Goal: Task Accomplishment & Management: Manage account settings

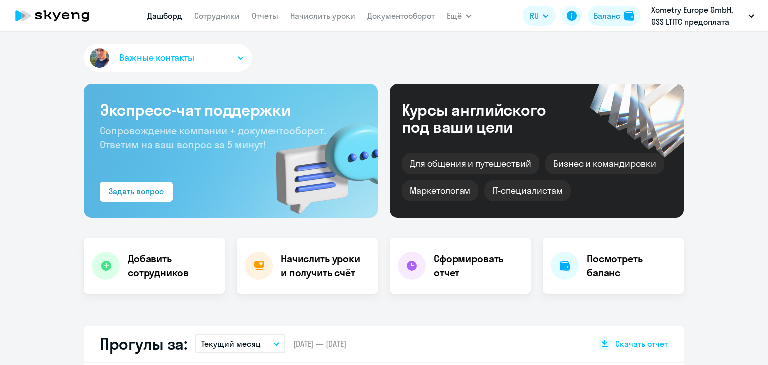
select select "30"
click at [336, 18] on link "Начислить уроки" at bounding box center [322, 16] width 65 height 10
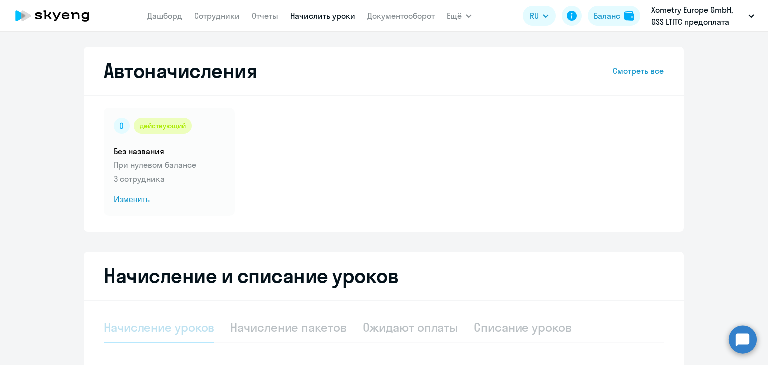
select select "10"
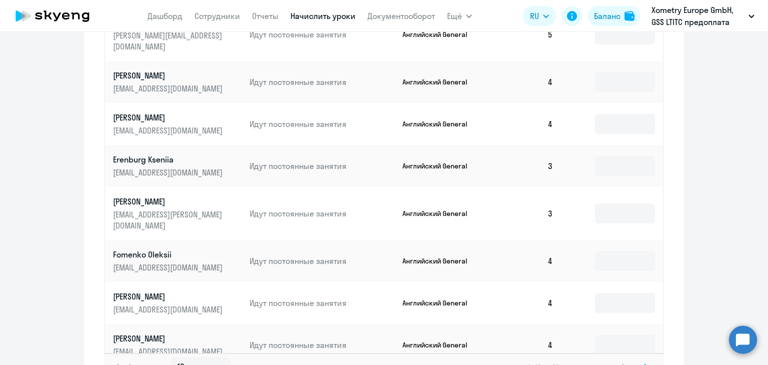
scroll to position [602, 0]
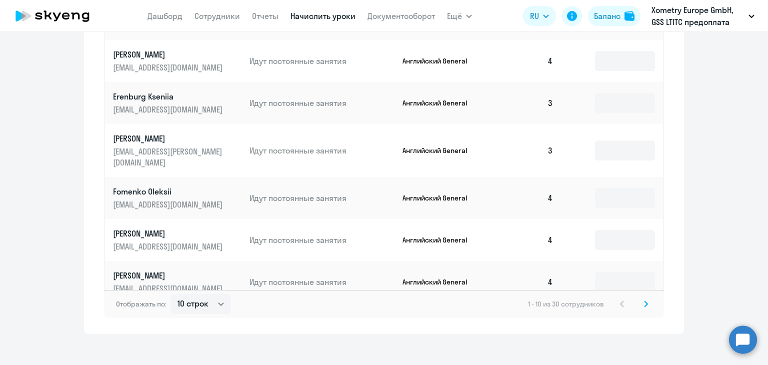
click at [644, 300] on icon at bounding box center [646, 303] width 4 height 7
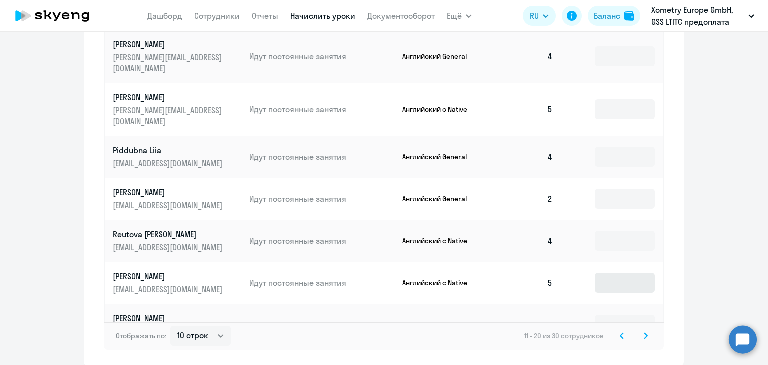
scroll to position [571, 0]
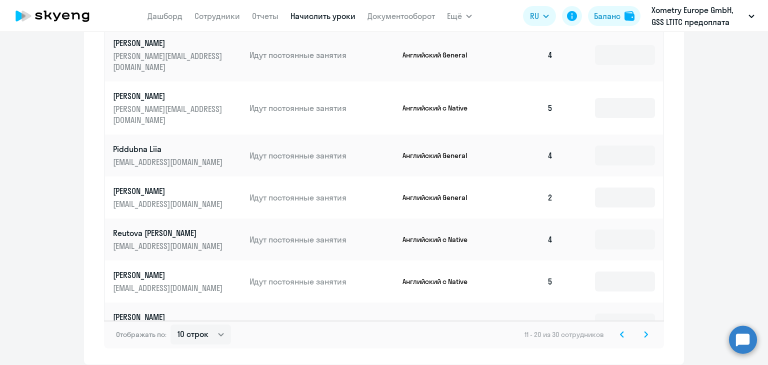
click at [643, 329] on svg-icon at bounding box center [646, 334] width 12 height 12
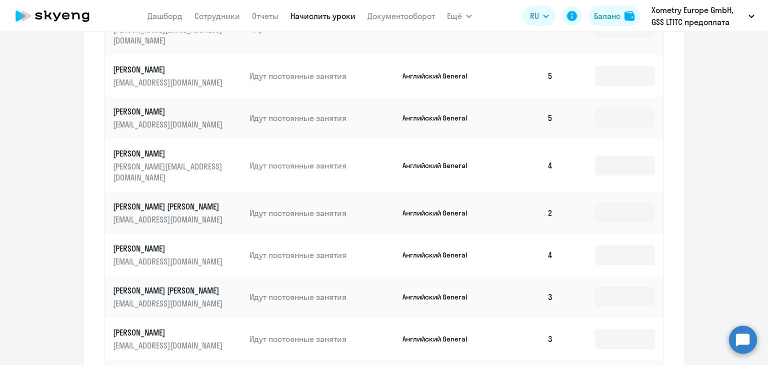
scroll to position [602, 0]
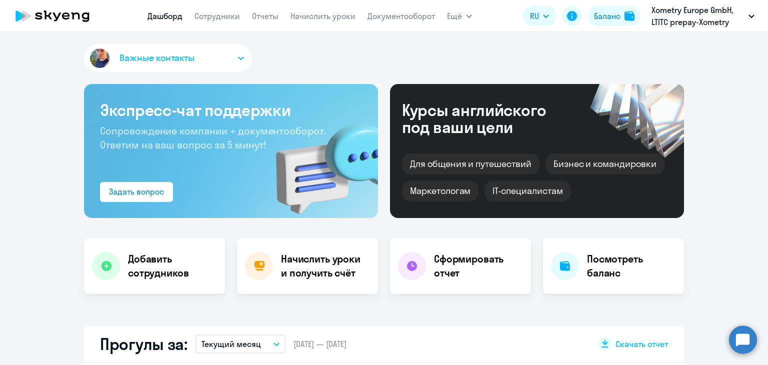
select select "30"
click at [333, 18] on link "Начислить уроки" at bounding box center [322, 16] width 65 height 10
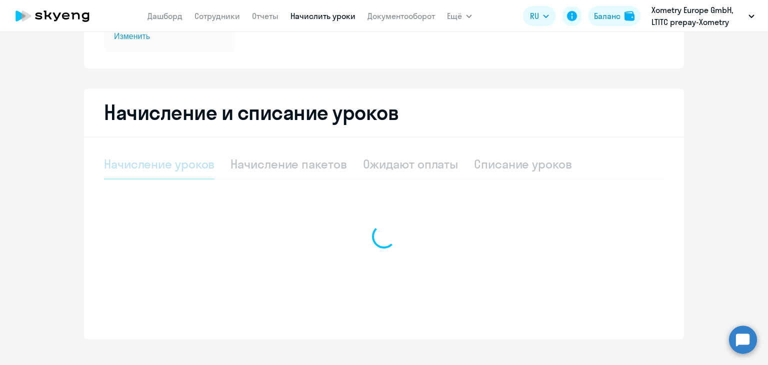
select select "10"
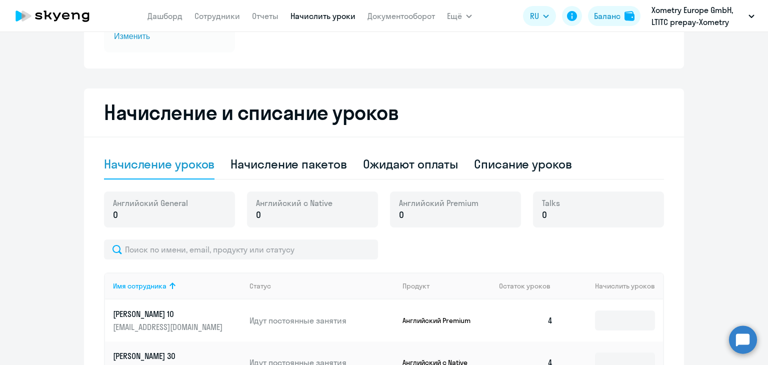
scroll to position [164, 0]
click at [411, 168] on div "Ожидают оплаты" at bounding box center [410, 163] width 95 height 16
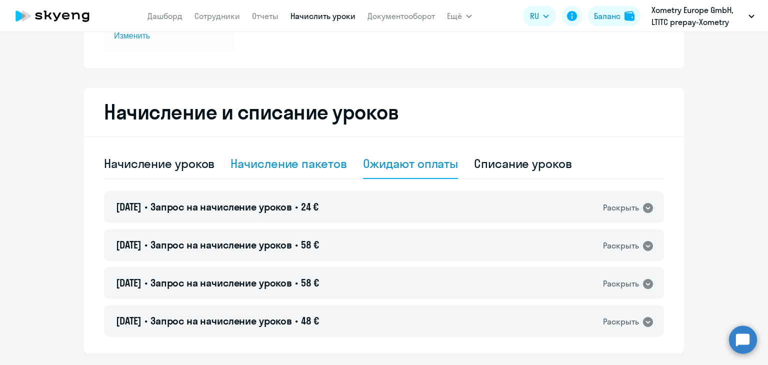
click at [306, 166] on div "Начисление пакетов" at bounding box center [288, 163] width 116 height 16
select select "10"
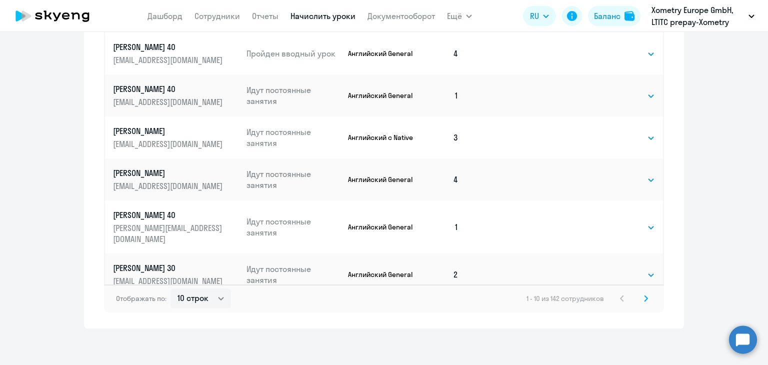
scroll to position [643, 0]
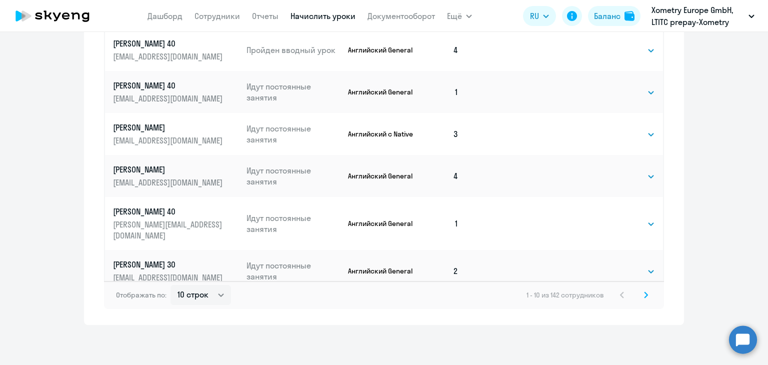
click at [640, 293] on svg-icon at bounding box center [646, 295] width 12 height 12
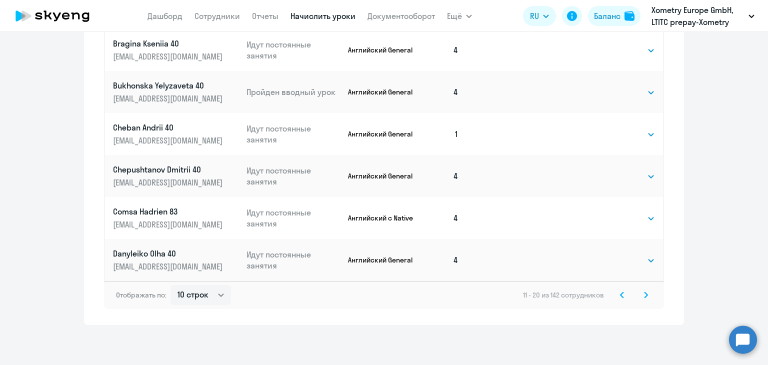
click at [642, 301] on div "Отображать по: 10 строк 30 строк 50 строк 11 - 20 из 142 сотрудников" at bounding box center [384, 295] width 560 height 28
click at [644, 294] on icon at bounding box center [646, 294] width 4 height 7
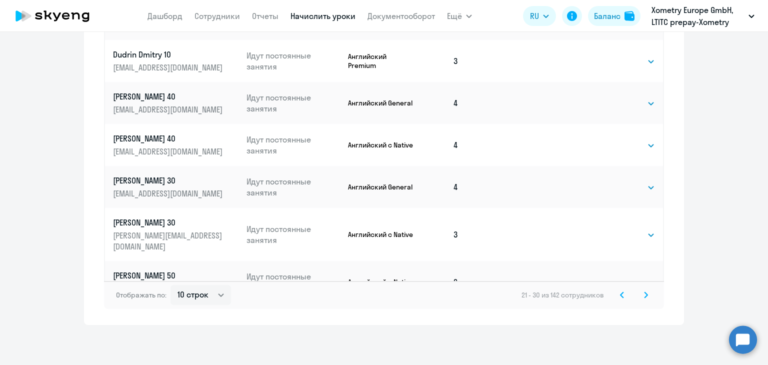
click at [640, 295] on svg-icon at bounding box center [646, 295] width 12 height 12
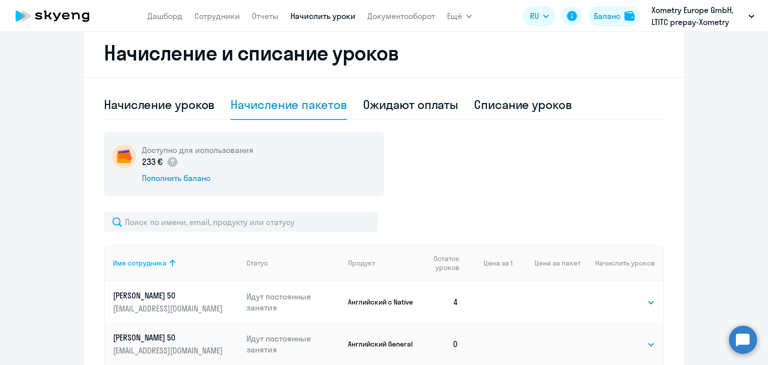
scroll to position [431, 0]
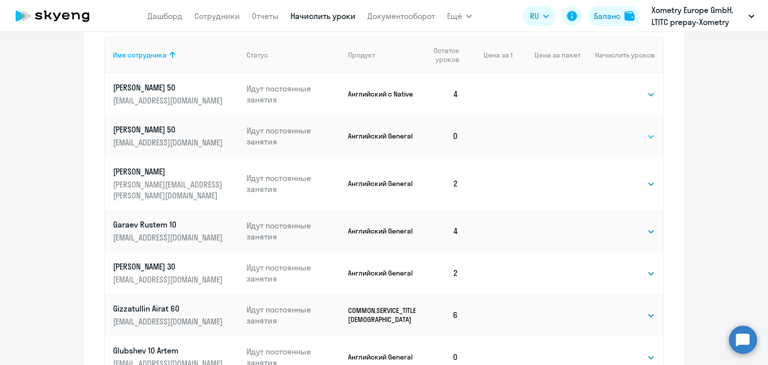
click at [620, 132] on select "Выбрать 4 8 16 32 64" at bounding box center [634, 136] width 41 height 12
select select "4"
click at [614, 130] on select "Выбрать 4 8 16 32 64" at bounding box center [634, 136] width 41 height 12
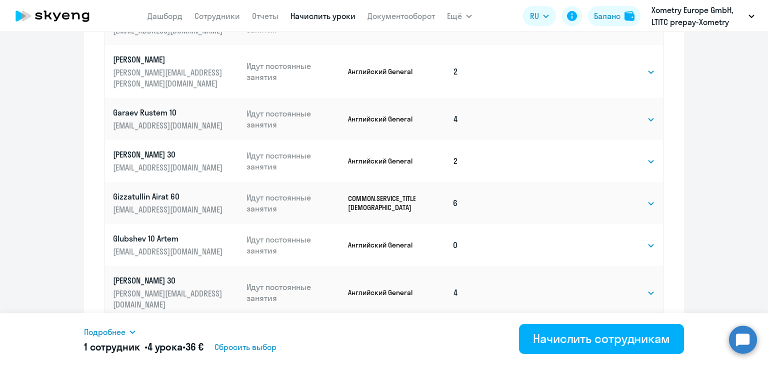
scroll to position [629, 0]
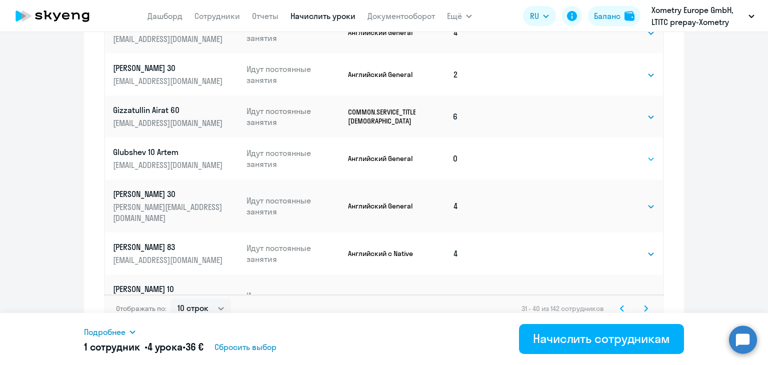
click at [630, 153] on select "Выбрать 4 8 16 32 64" at bounding box center [634, 159] width 41 height 12
select select "4"
click at [614, 153] on select "Выбрать 4 8 16 32 64" at bounding box center [634, 159] width 41 height 12
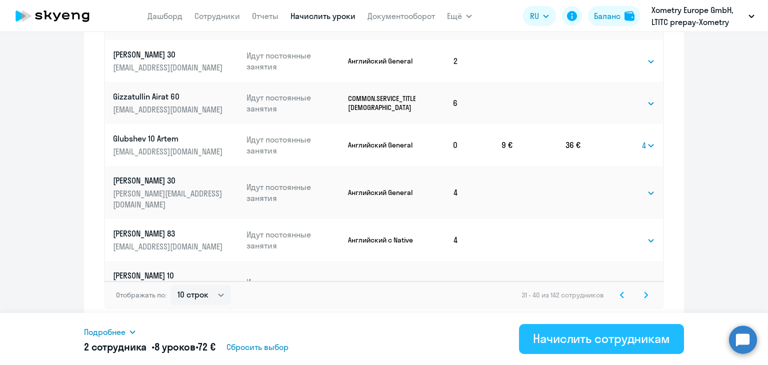
click at [635, 333] on div "Начислить сотрудникам" at bounding box center [601, 338] width 137 height 16
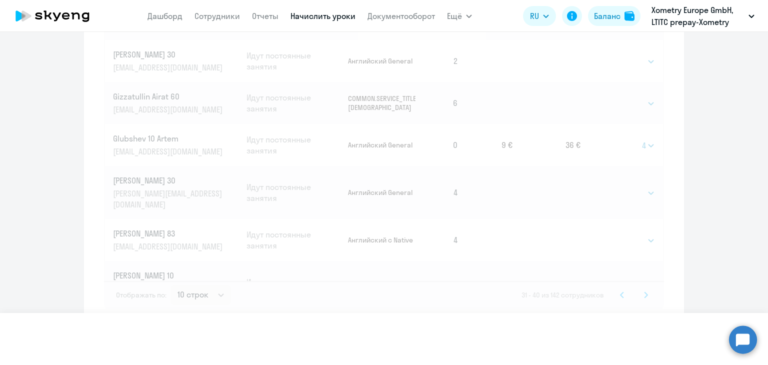
select select
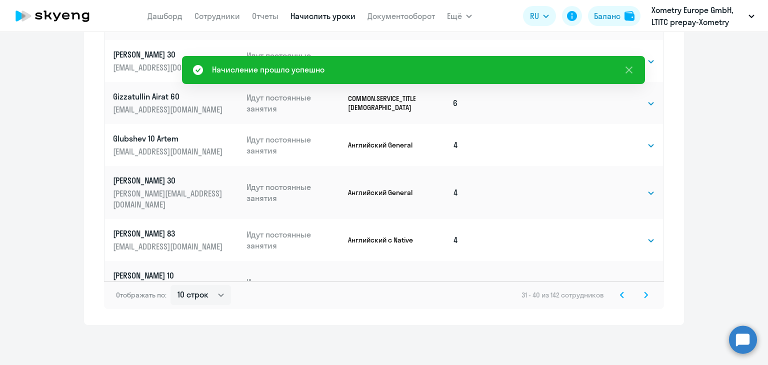
click at [638, 282] on select "Выбрать 4 8 16 32 64" at bounding box center [634, 288] width 41 height 12
select select "4"
click at [614, 282] on select "Выбрать 4 8 16 32 64" at bounding box center [634, 288] width 41 height 12
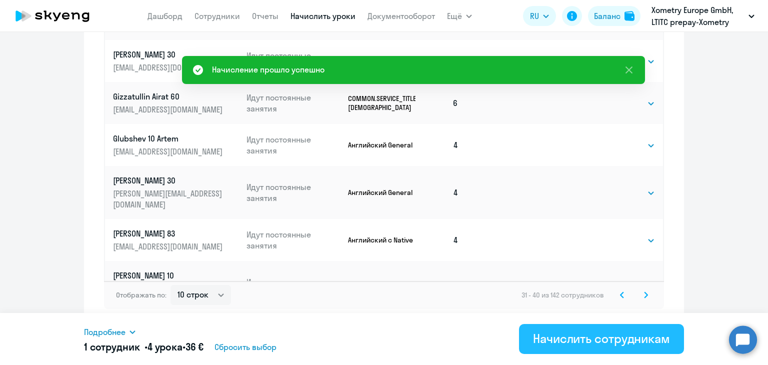
click at [599, 345] on div "Начислить сотрудникам" at bounding box center [601, 338] width 137 height 16
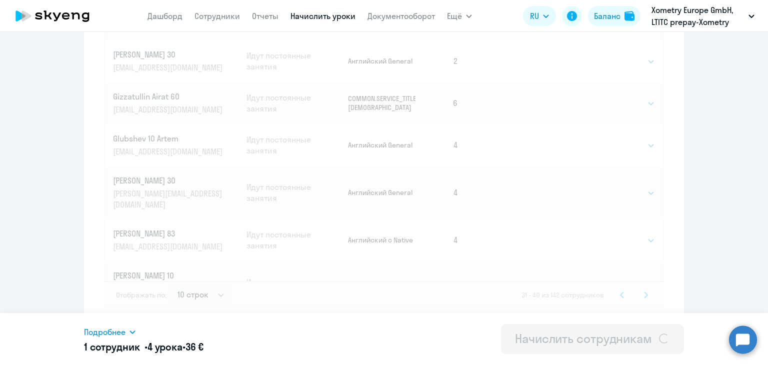
select select
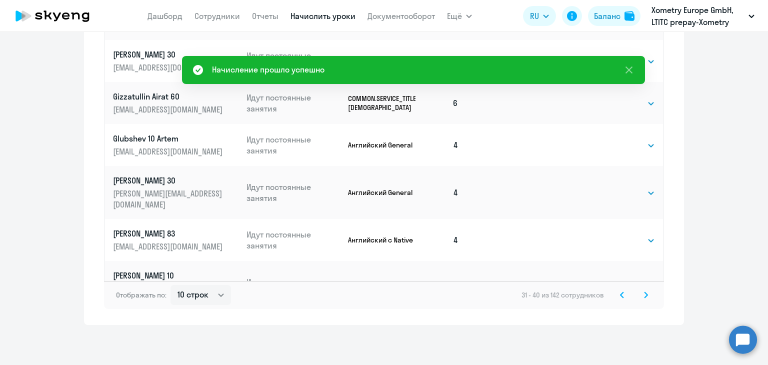
click at [640, 298] on svg-icon at bounding box center [646, 295] width 12 height 12
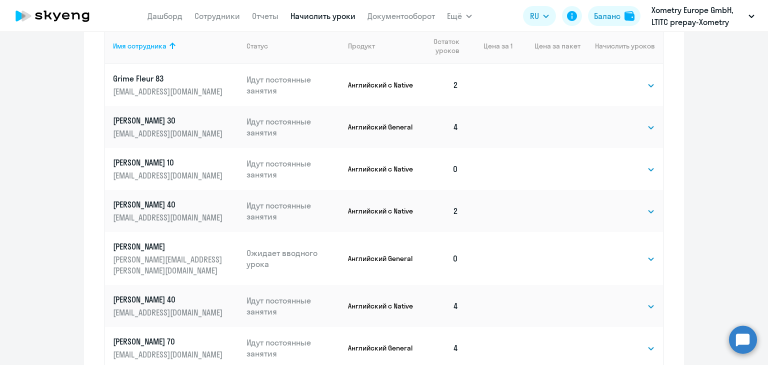
scroll to position [440, 0]
click at [631, 175] on td "Выбрать 4 8 16 32 64 Выбрать" at bounding box center [621, 168] width 82 height 42
click at [624, 165] on select "Выбрать 4 8 16 32 64" at bounding box center [634, 169] width 41 height 12
select select "4"
click at [614, 163] on select "Выбрать 4 8 16 32 64" at bounding box center [634, 169] width 41 height 12
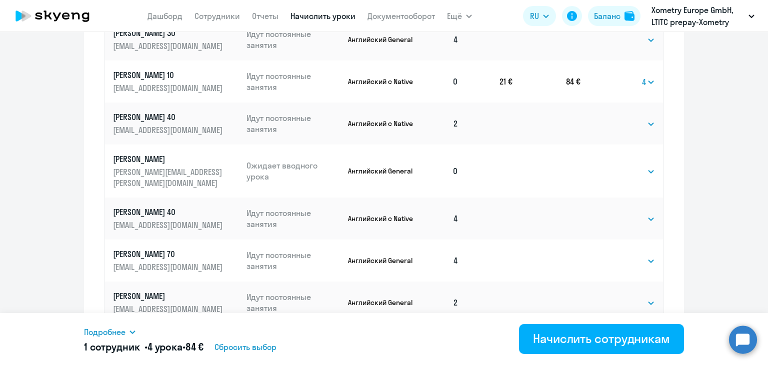
scroll to position [617, 0]
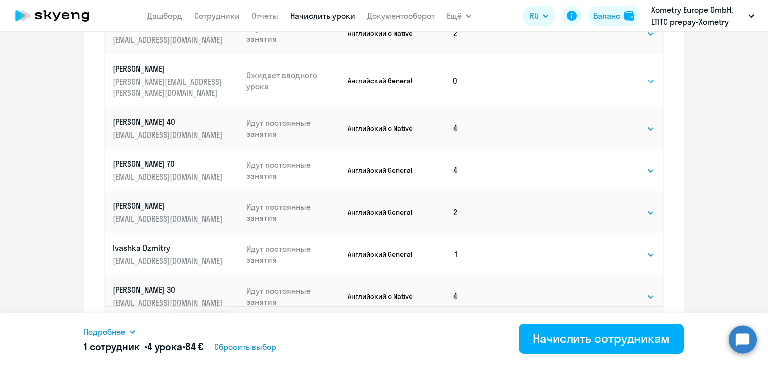
click at [626, 77] on select "Выбрать 4 8 16 32 64" at bounding box center [634, 81] width 41 height 12
select select "4"
click at [614, 75] on select "Выбрать 4 8 16 32 64" at bounding box center [634, 81] width 41 height 12
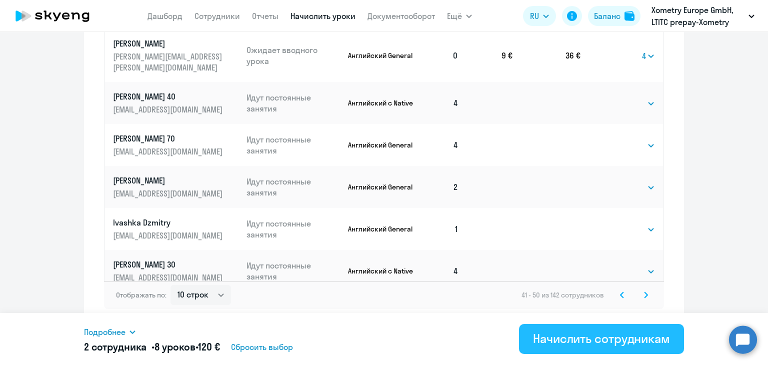
click at [630, 338] on div "Начислить сотрудникам" at bounding box center [601, 338] width 137 height 16
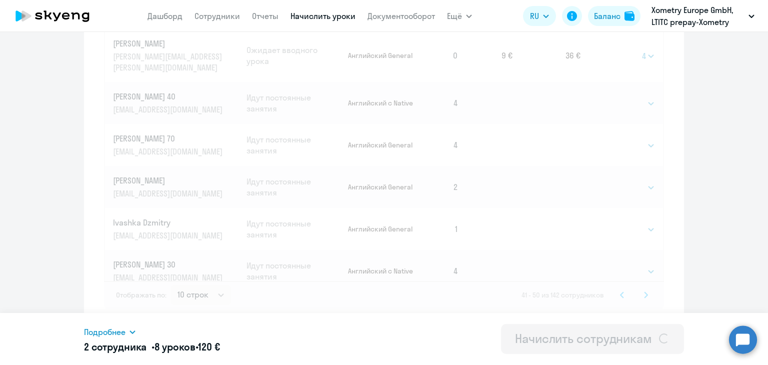
select select
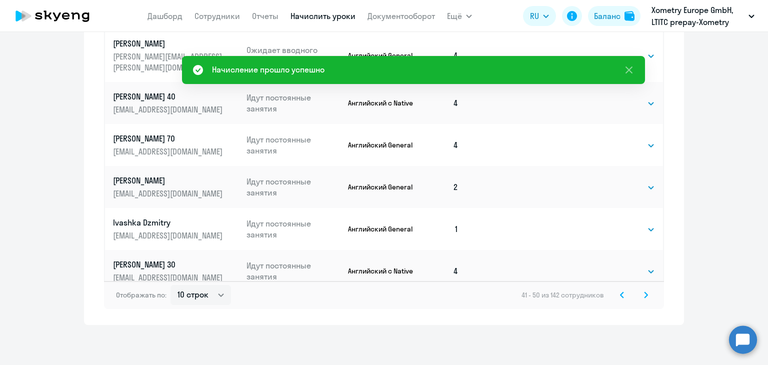
click at [641, 334] on div "Автоначисления Смотреть все действующий Без названия При нулевом балансе 61 сот…" at bounding box center [384, 198] width 768 height 333
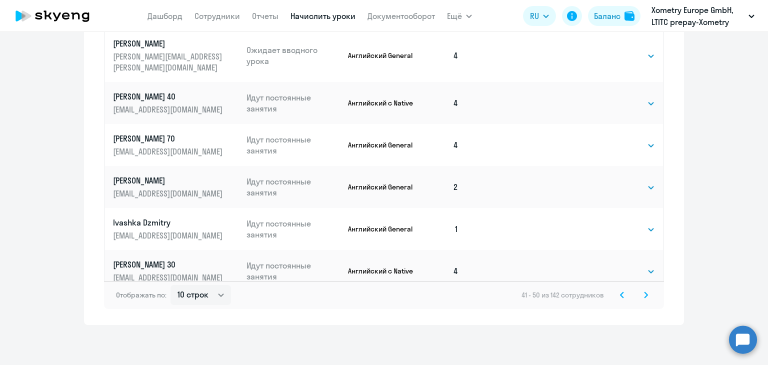
click at [644, 291] on svg-icon at bounding box center [646, 295] width 12 height 12
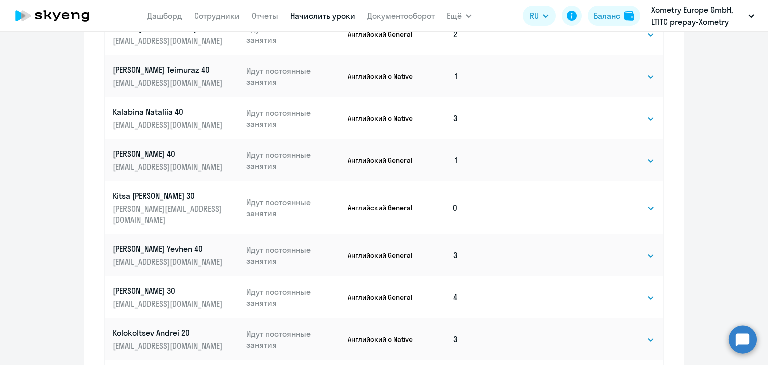
scroll to position [491, 0]
click at [635, 202] on select "Выбрать 4 8 16 32 64" at bounding box center [634, 208] width 41 height 12
select select "4"
click at [614, 202] on select "Выбрать 4 8 16 32 64" at bounding box center [634, 208] width 41 height 12
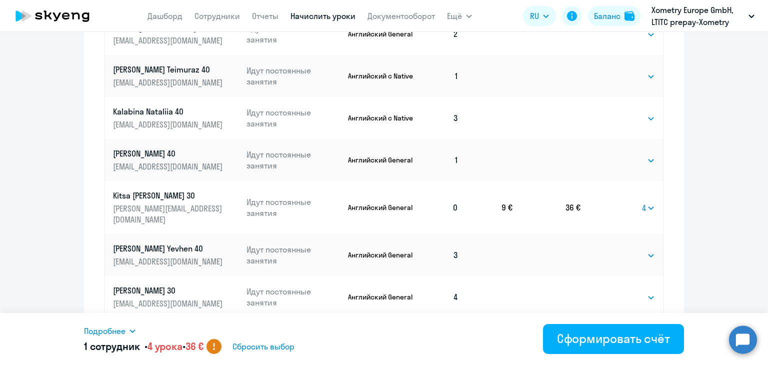
scroll to position [542, 0]
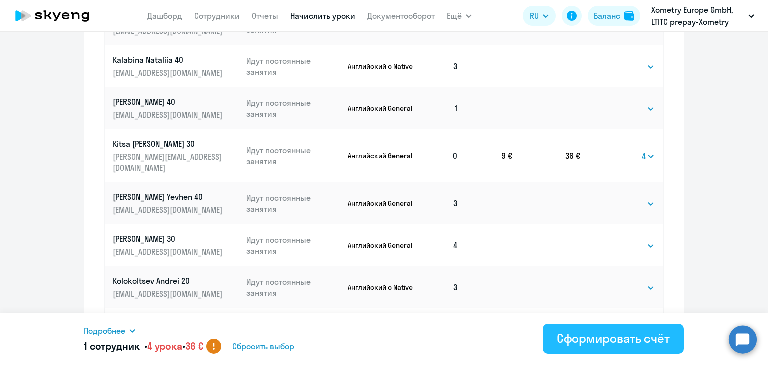
click at [610, 332] on div "Сформировать счёт" at bounding box center [613, 338] width 113 height 16
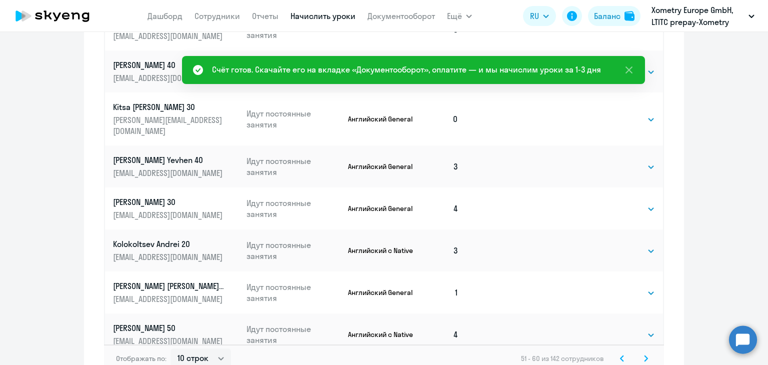
scroll to position [580, 0]
click at [617, 114] on select "Выбрать 4 8 16 32 64" at bounding box center [634, 118] width 41 height 12
select select "4"
click at [614, 112] on select "Выбрать 4 8 16 32 64" at bounding box center [634, 118] width 41 height 12
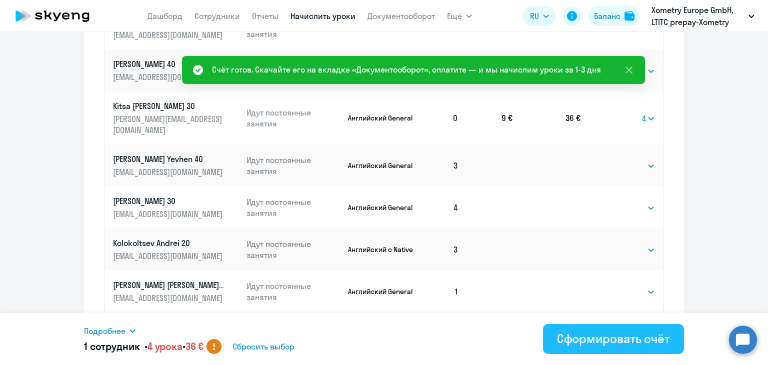
click at [613, 329] on button "Сформировать счёт" at bounding box center [613, 339] width 141 height 30
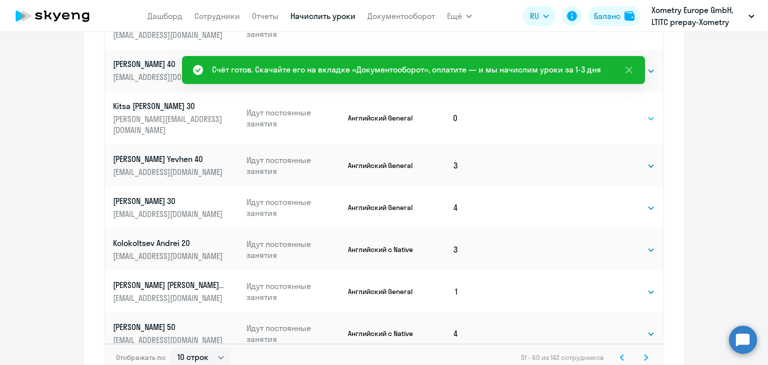
drag, startPoint x: 556, startPoint y: 259, endPoint x: 619, endPoint y: 108, distance: 164.3
click at [619, 108] on tbody "Kairmagambetova Azilya 40 akairmagambetova@xometry.de Идут постоянные занятия А…" at bounding box center [384, 139] width 558 height 431
click at [622, 114] on select "Выбрать 4 8 16 32 64" at bounding box center [634, 118] width 41 height 12
select select "4"
click at [614, 112] on select "Выбрать 4 8 16 32 64" at bounding box center [634, 118] width 41 height 12
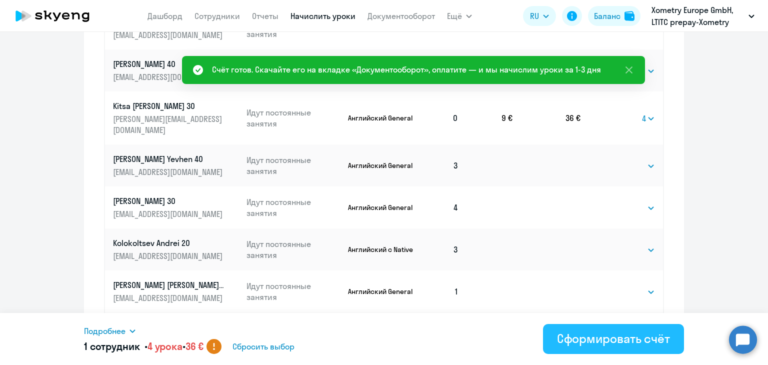
click at [598, 336] on div "Сформировать счёт" at bounding box center [613, 338] width 113 height 16
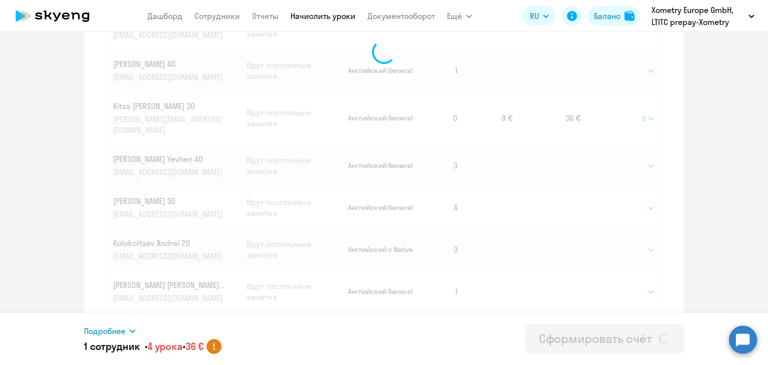
select select
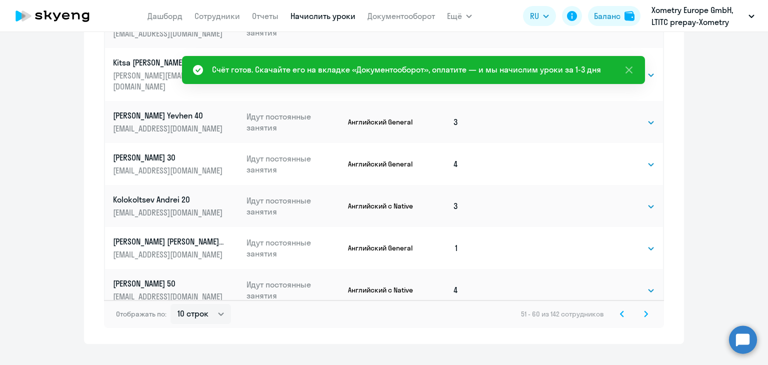
scroll to position [643, 0]
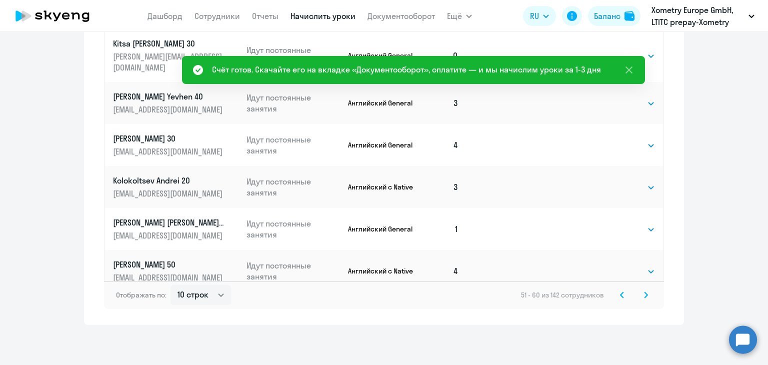
click at [642, 290] on svg-icon at bounding box center [646, 295] width 12 height 12
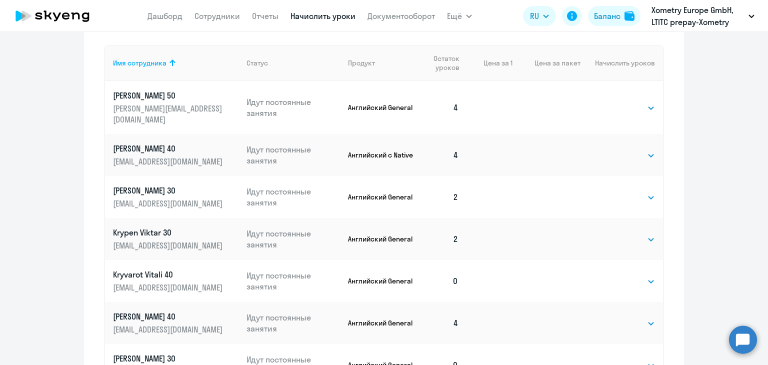
scroll to position [558, 0]
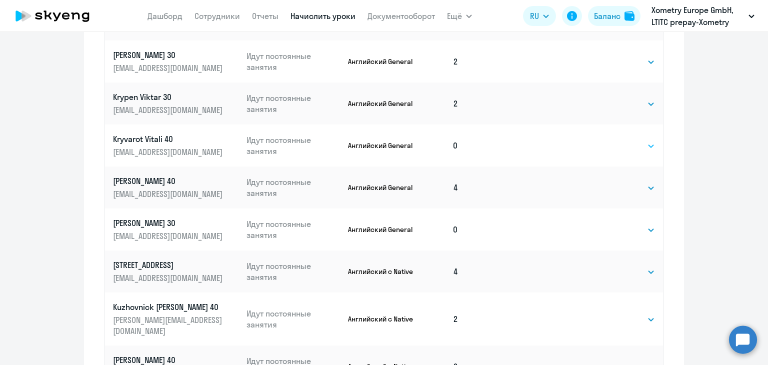
click at [614, 140] on select "Выбрать 4 8 16 32 64" at bounding box center [634, 146] width 41 height 12
select select "4"
click at [614, 140] on select "Выбрать 4 8 16 32 64" at bounding box center [634, 146] width 41 height 12
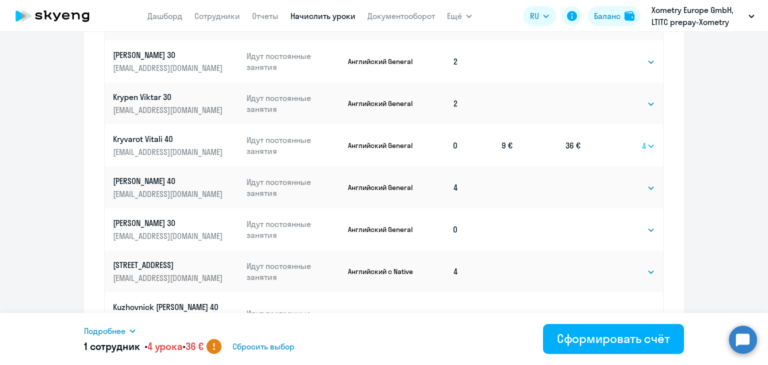
click at [645, 140] on select "Выбрать 4 8 16 32 64" at bounding box center [648, 146] width 13 height 12
select select
click at [642, 140] on select "Выбрать 4 8 16 32 64" at bounding box center [648, 146] width 13 height 12
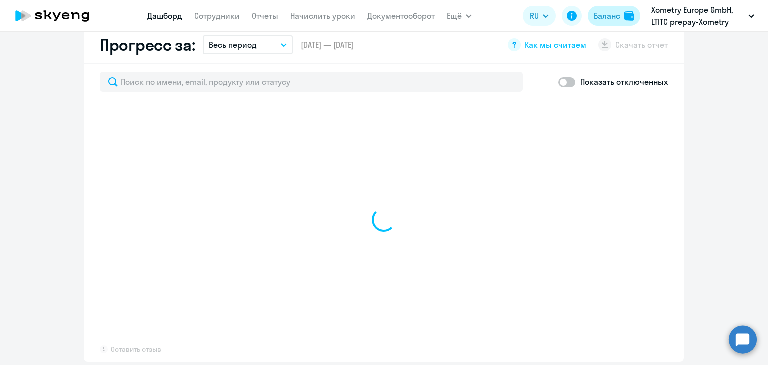
click at [605, 24] on button "Баланс" at bounding box center [614, 16] width 52 height 20
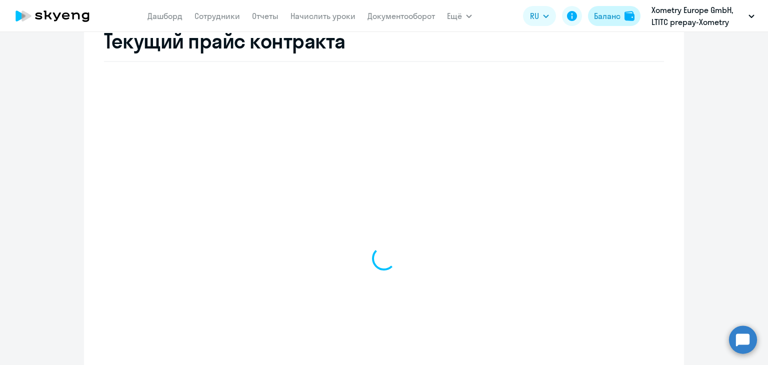
scroll to position [402, 0]
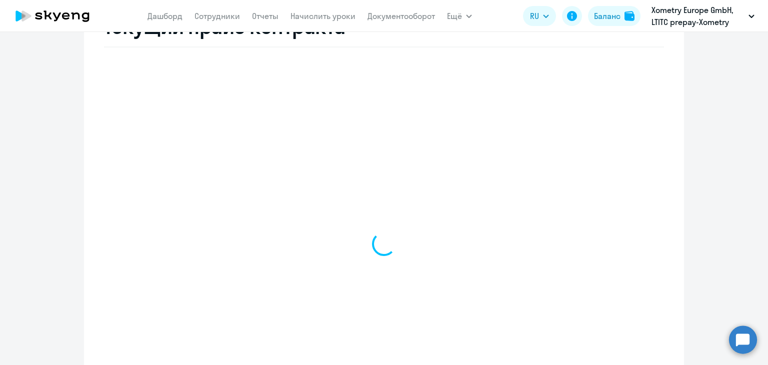
select select "english_adult_not_native_speaker"
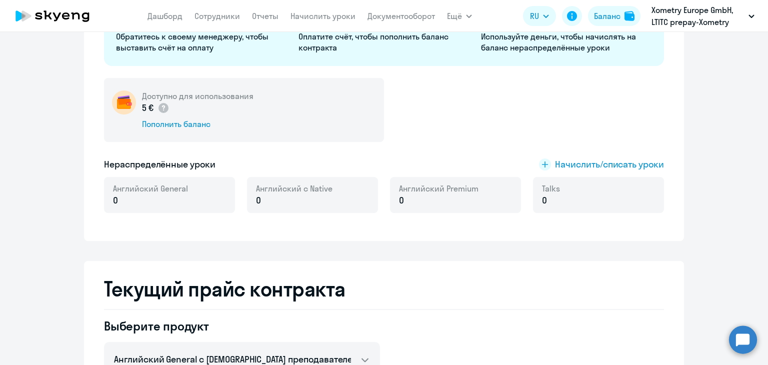
scroll to position [0, 0]
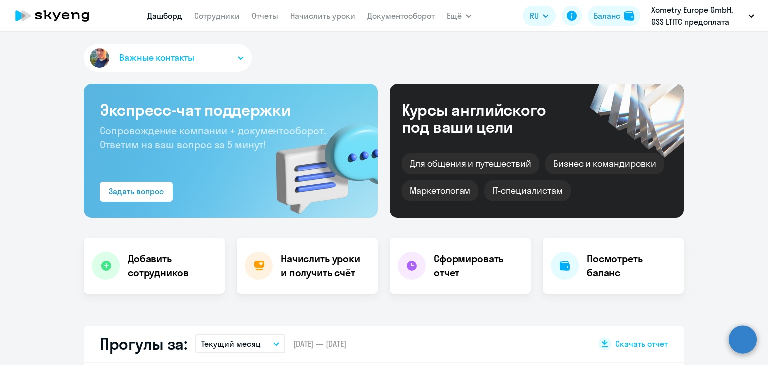
select select "30"
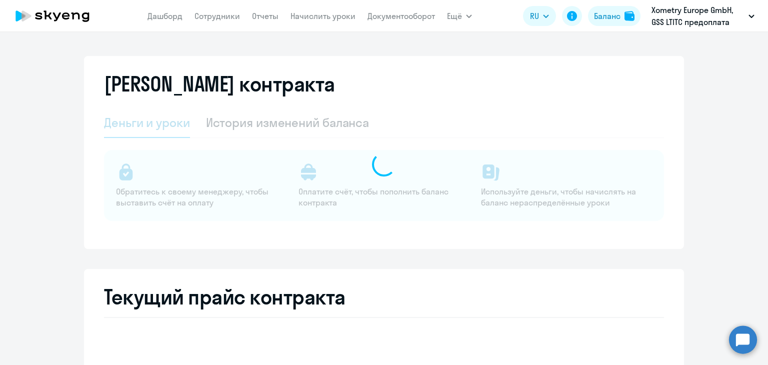
select select "english_adult_not_native_speaker"
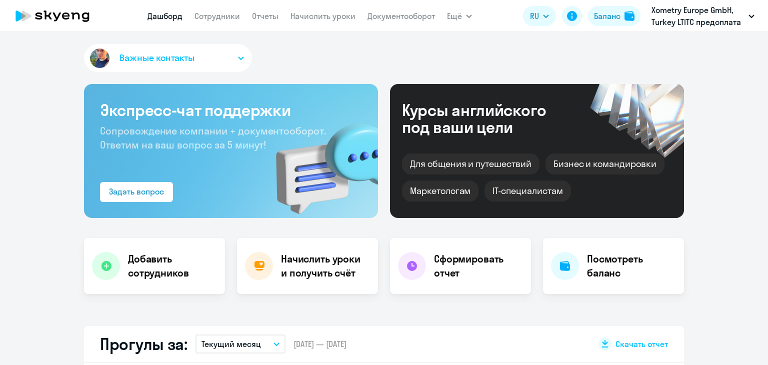
select select "30"
click at [604, 16] on div "Баланс" at bounding box center [607, 16] width 26 height 12
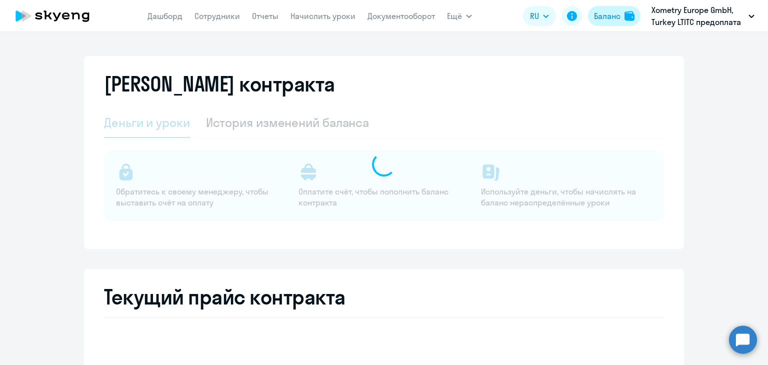
select select "english_adult_not_native_speaker"
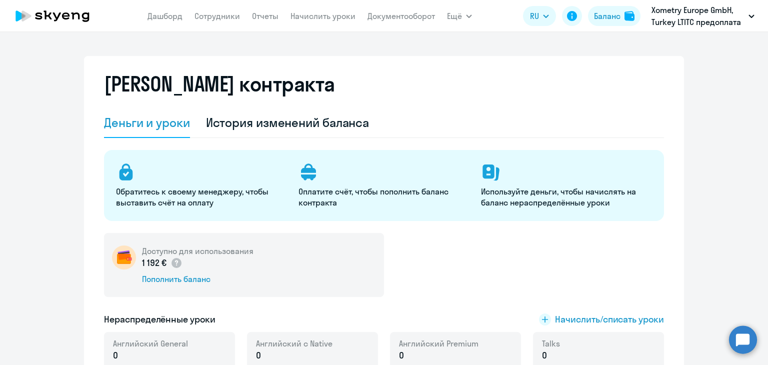
scroll to position [24, 0]
